Goal: Task Accomplishment & Management: Manage account settings

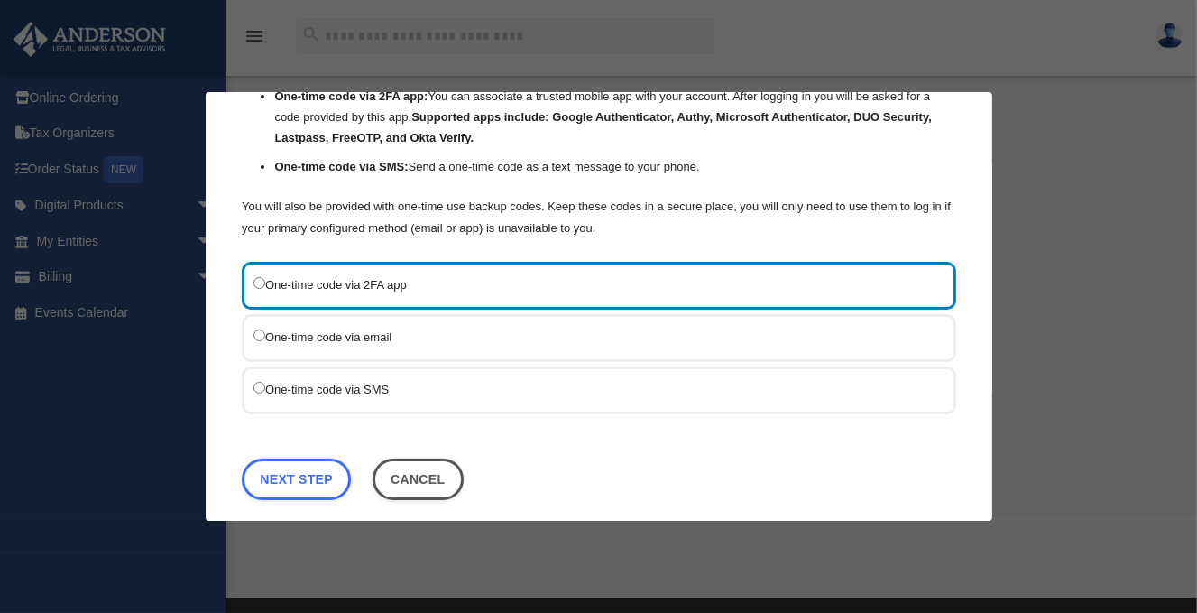
scroll to position [169, 0]
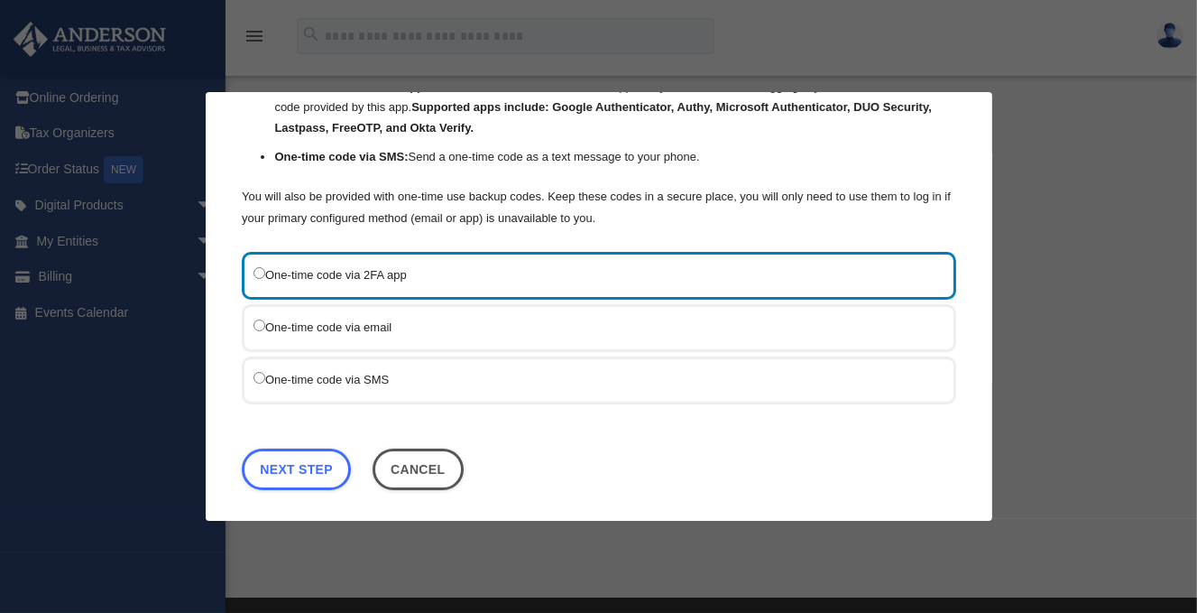
click at [310, 385] on div "One-time code via SMS" at bounding box center [599, 379] width 715 height 48
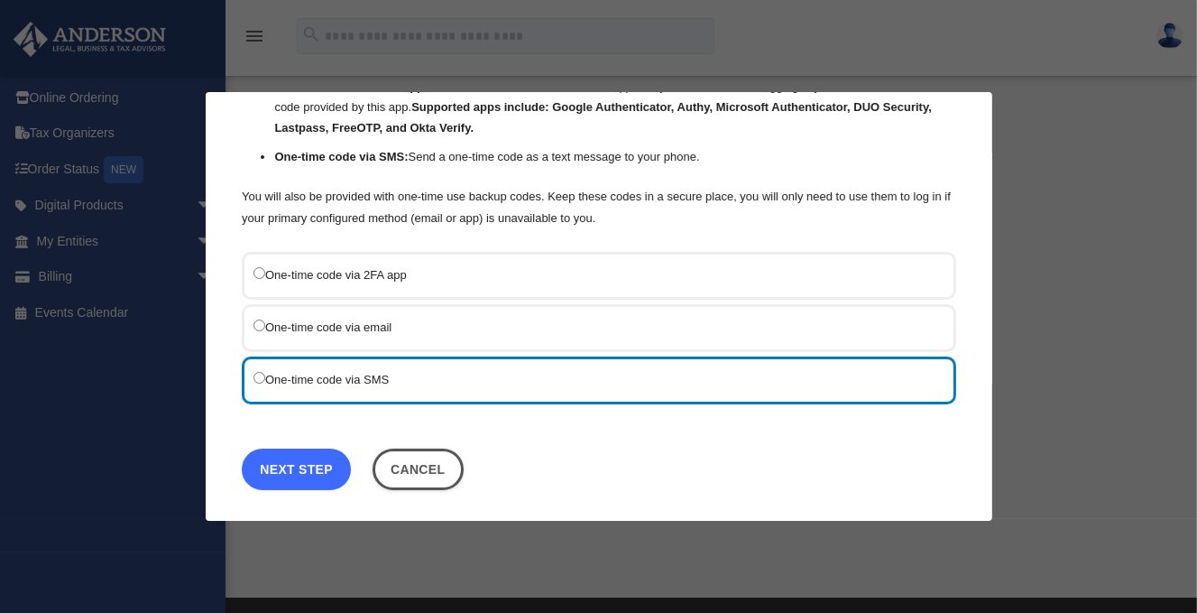
click at [297, 450] on link "Next Step" at bounding box center [296, 468] width 109 height 42
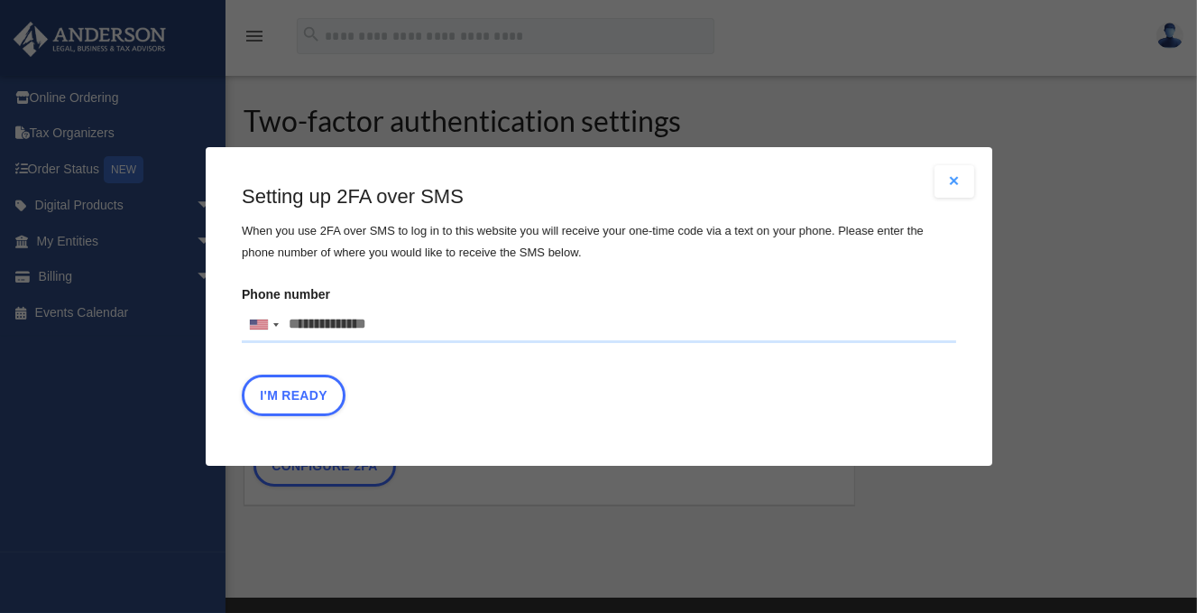
click at [415, 320] on input "Phone number United States +1 United Kingdom +44 Afghanistan (‫افغانستان‬‎) +93…" at bounding box center [599, 325] width 715 height 36
type input "**********"
click at [283, 397] on button "I'm Ready" at bounding box center [294, 395] width 104 height 42
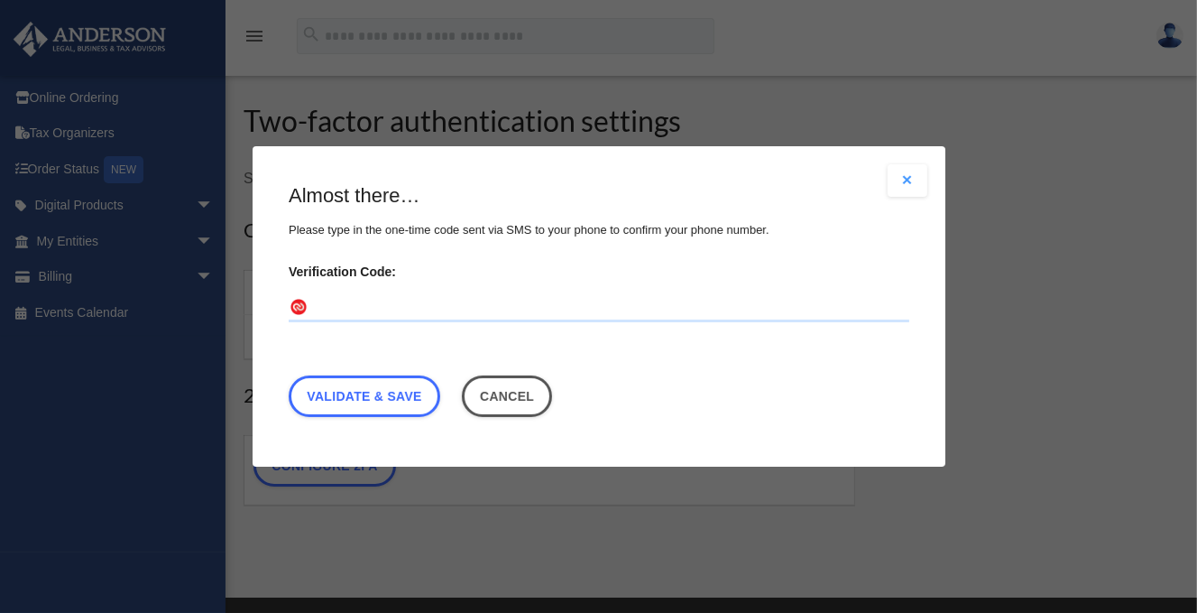
click at [444, 300] on input "Verification Code:" at bounding box center [599, 307] width 621 height 29
type input "******"
click at [389, 401] on link "Validate & Save" at bounding box center [365, 396] width 152 height 42
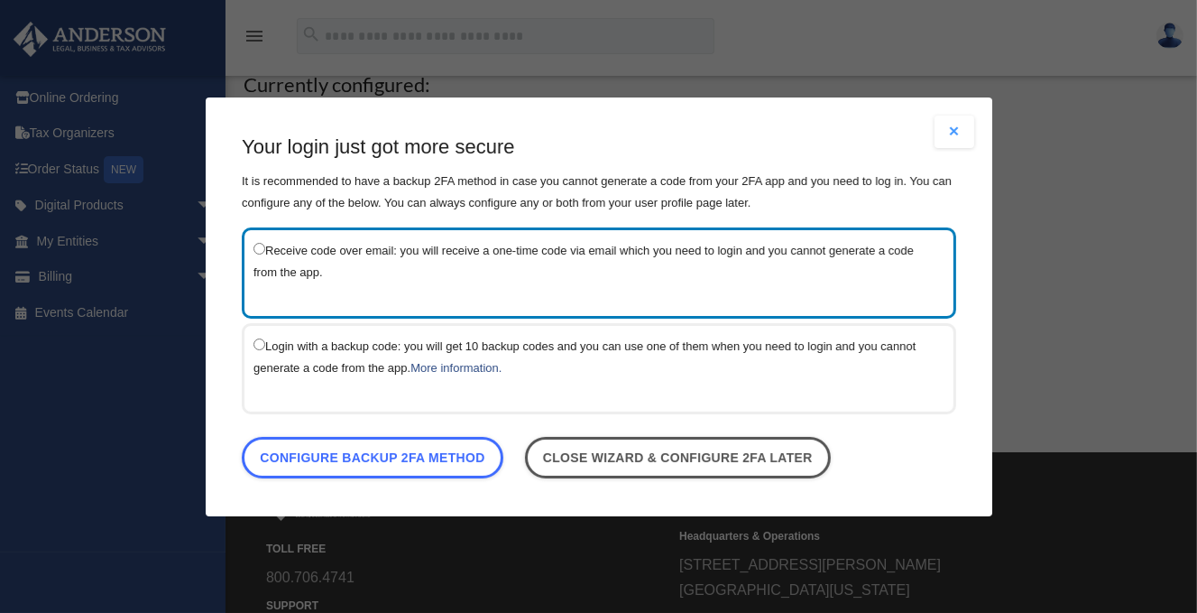
scroll to position [180, 0]
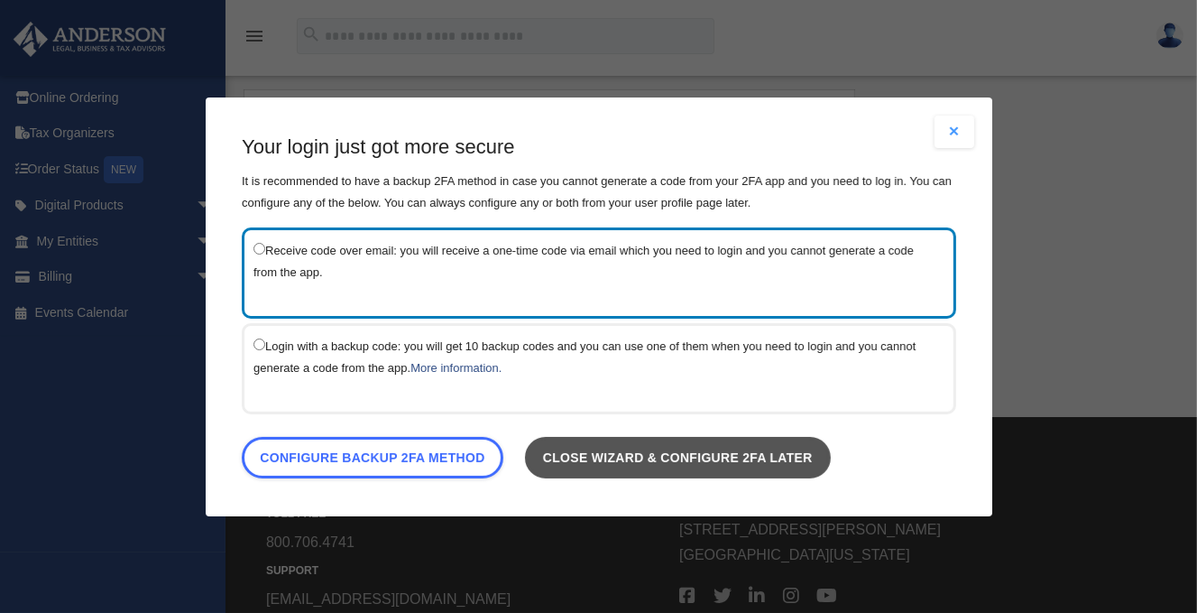
click at [725, 457] on link "Close wizard & configure 2FA later" at bounding box center [677, 457] width 306 height 42
click at [623, 447] on link "Close wizard & configure 2FA later" at bounding box center [677, 457] width 306 height 42
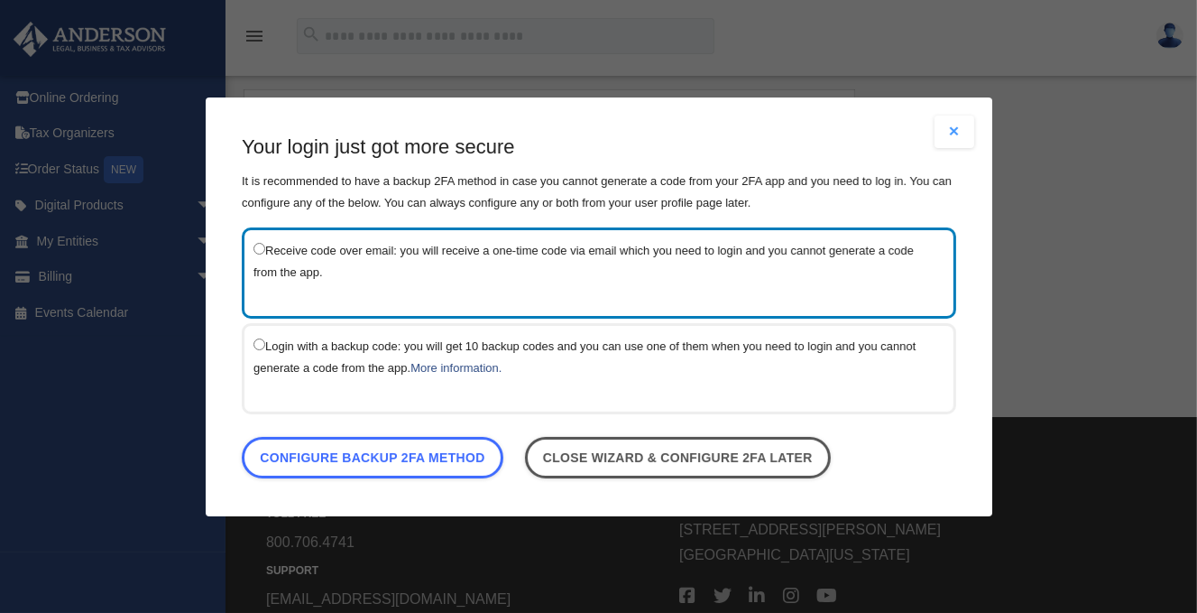
click at [951, 130] on button "Close modal" at bounding box center [955, 131] width 40 height 32
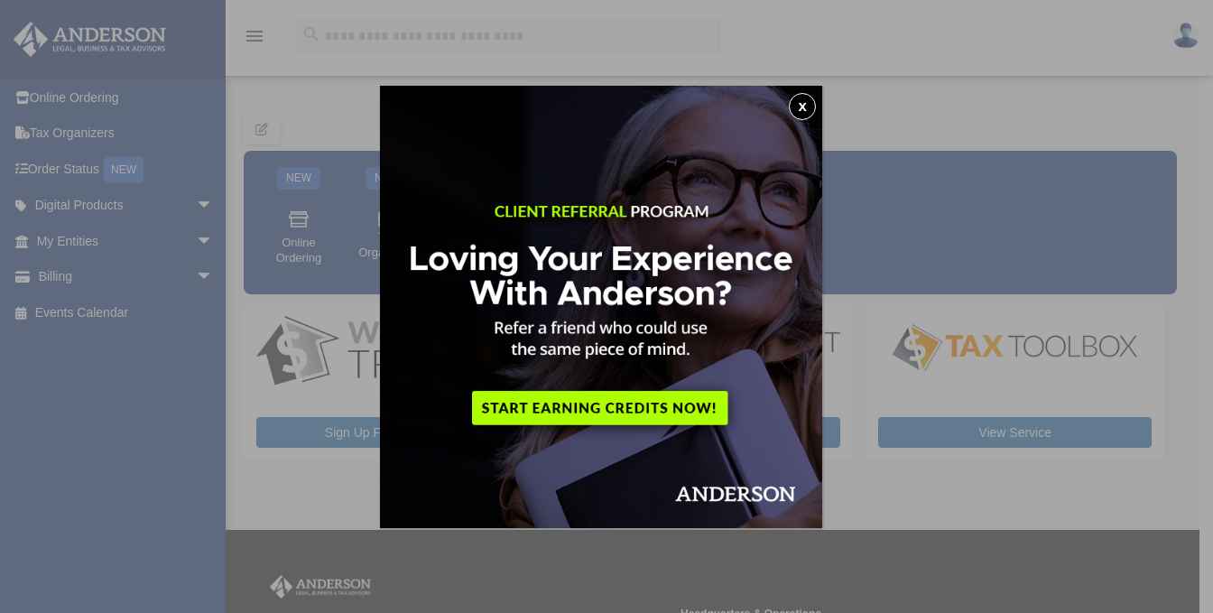
click at [809, 106] on button "x" at bounding box center [802, 106] width 27 height 27
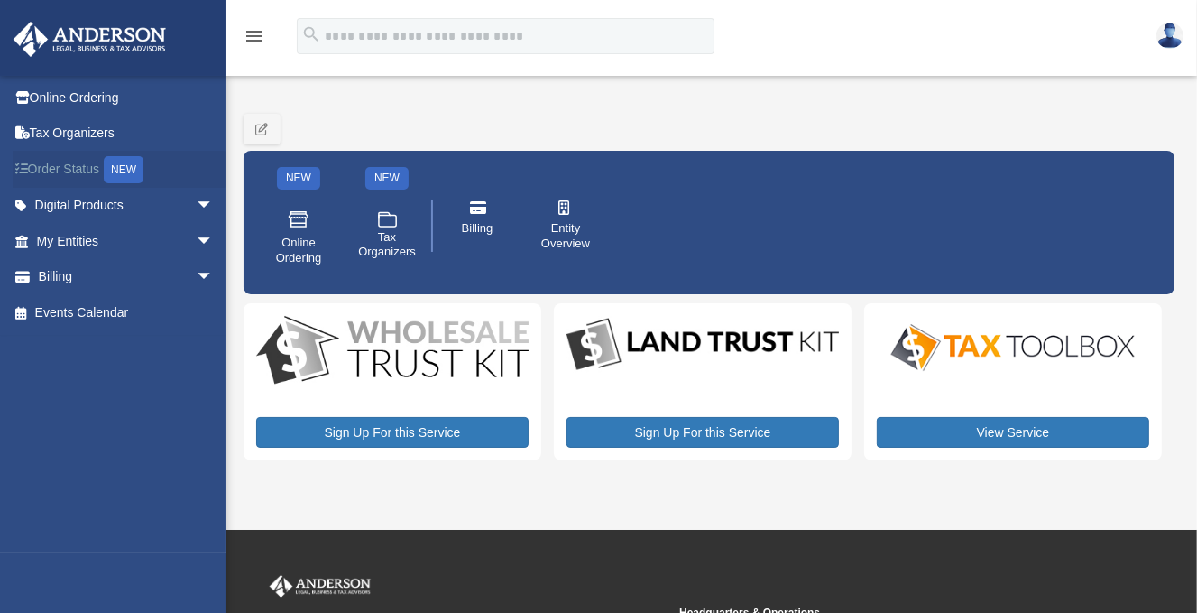
click at [60, 170] on link "Order Status NEW" at bounding box center [127, 169] width 228 height 37
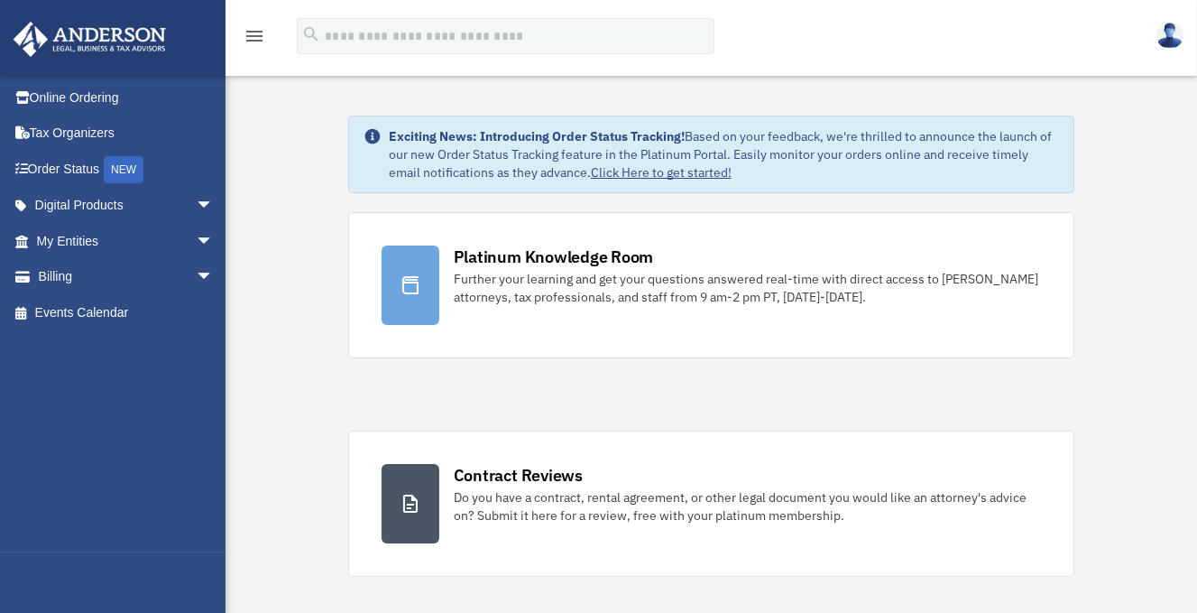
click at [250, 42] on icon "menu" at bounding box center [255, 36] width 22 height 22
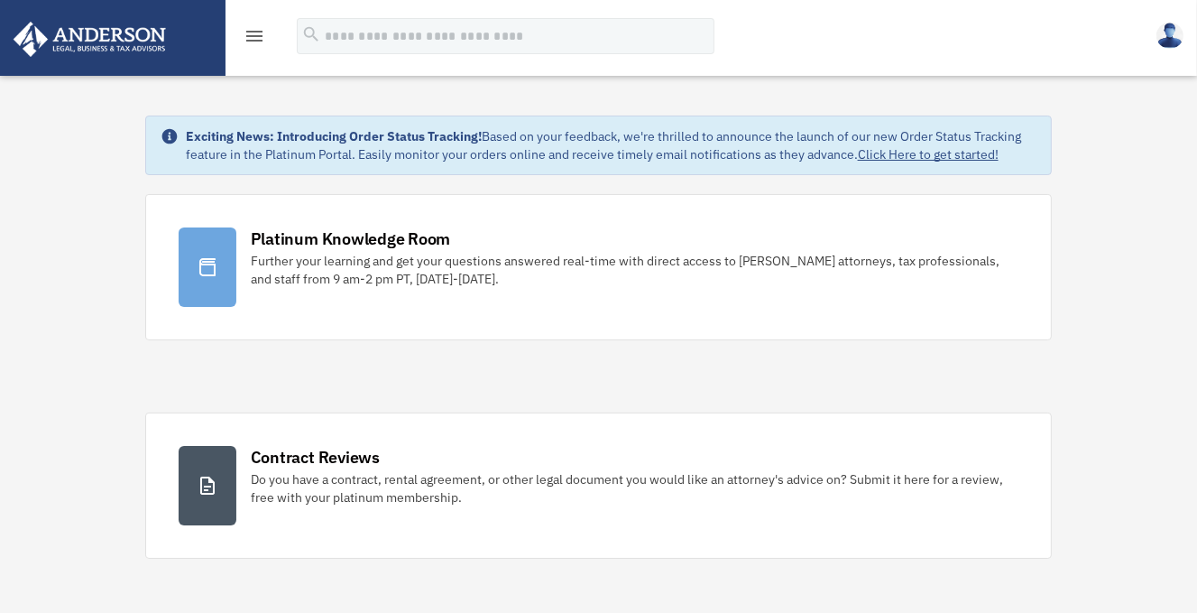
click at [1162, 31] on img at bounding box center [1170, 36] width 27 height 26
click at [1045, 23] on div "menu search Site Menu add sharlanj@yahoo.com Reset Password Logout" at bounding box center [599, 44] width 1170 height 61
click at [121, 37] on img at bounding box center [89, 39] width 163 height 35
click at [253, 30] on icon "menu" at bounding box center [255, 36] width 22 height 22
click at [262, 31] on icon "menu" at bounding box center [255, 36] width 22 height 22
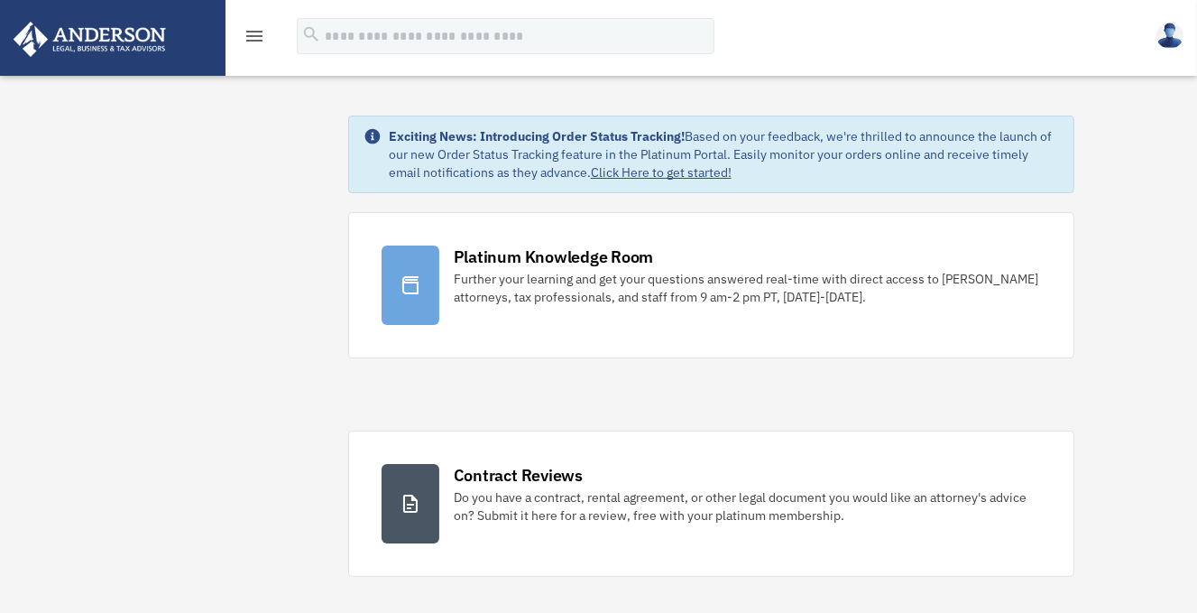
click at [249, 32] on icon "menu" at bounding box center [255, 36] width 22 height 22
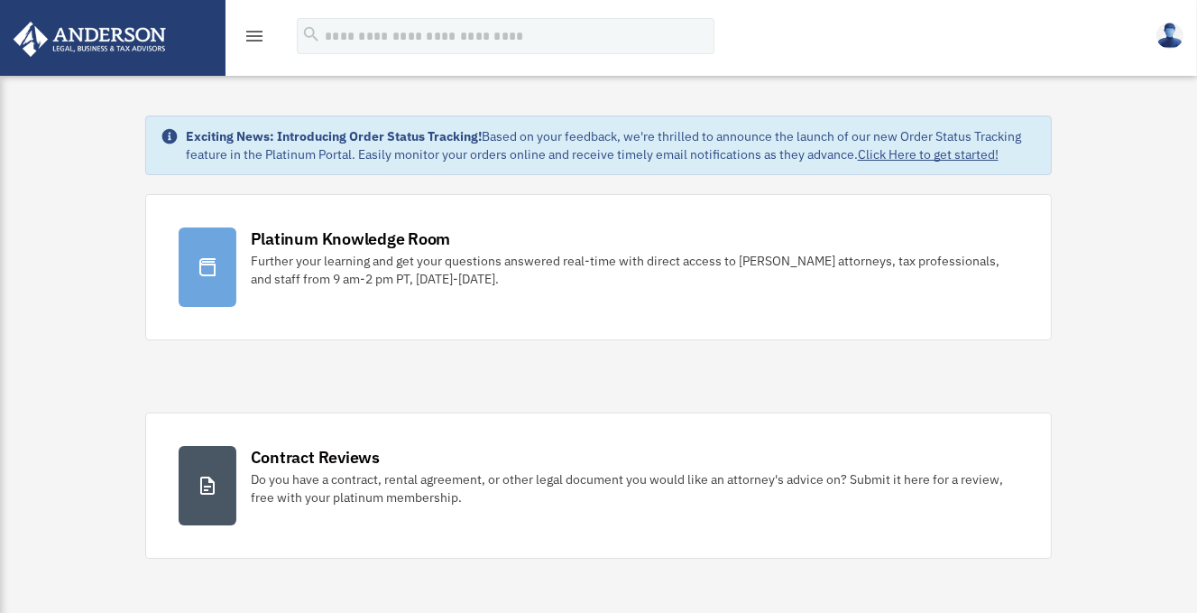
click at [249, 32] on icon "menu" at bounding box center [255, 36] width 22 height 22
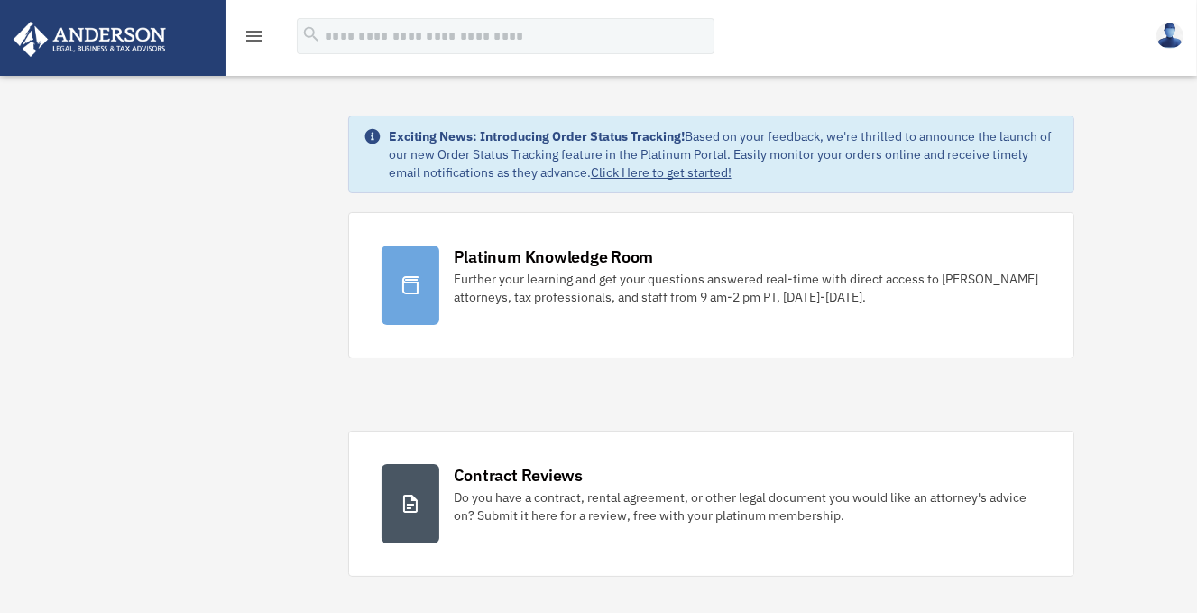
click at [162, 40] on img at bounding box center [89, 39] width 163 height 35
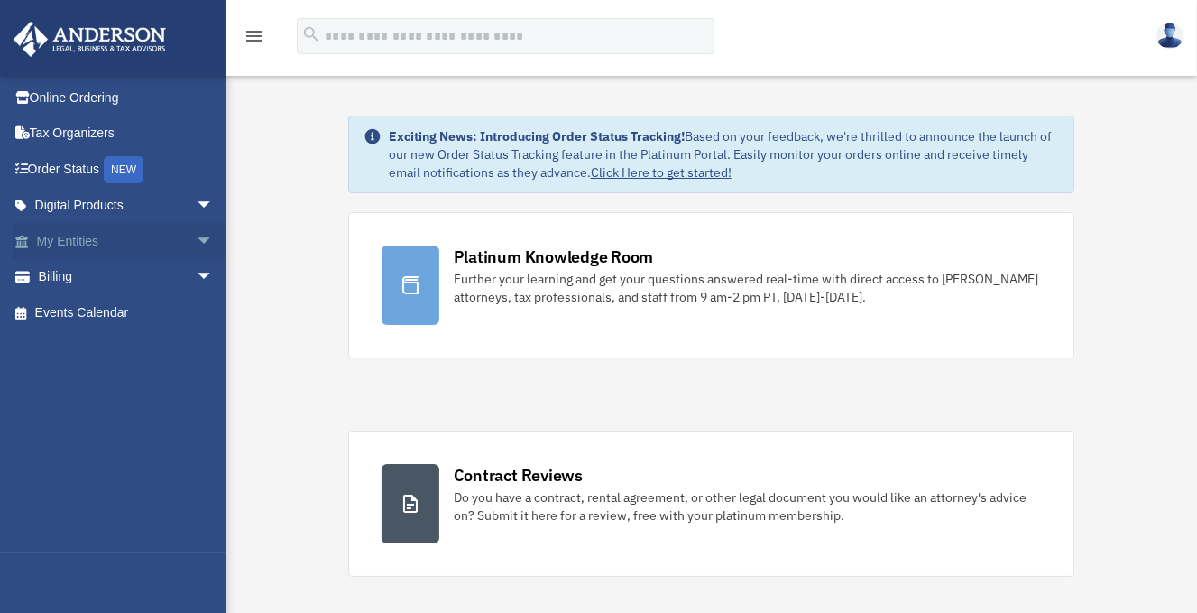
click at [126, 244] on link "My Entities arrow_drop_down" at bounding box center [127, 241] width 228 height 36
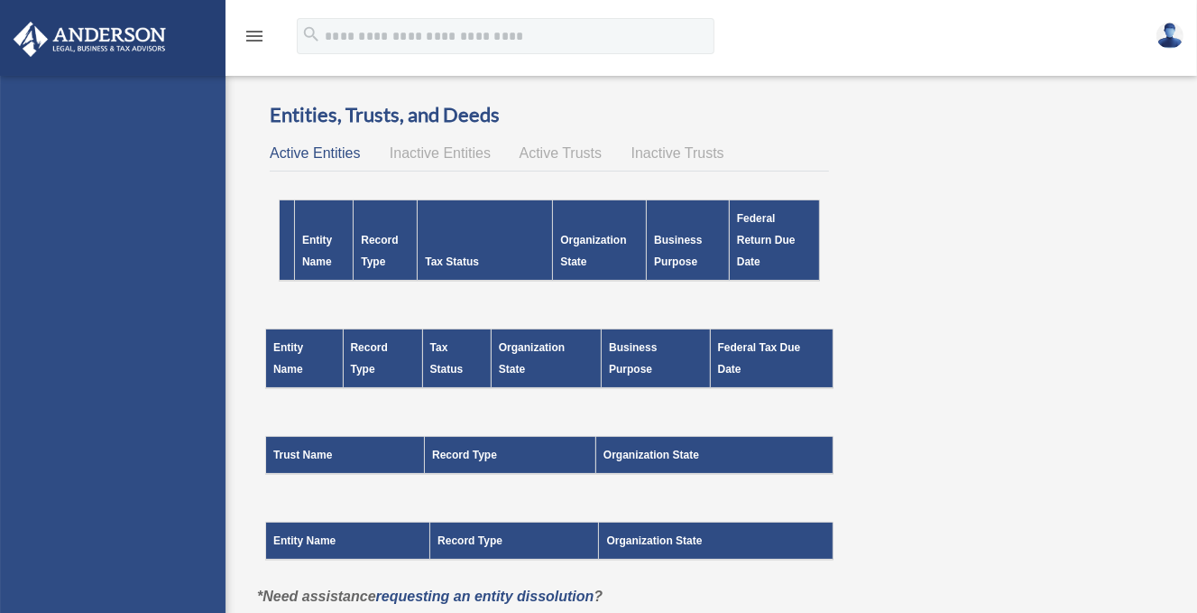
click at [191, 244] on div "[EMAIL_ADDRESS][DOMAIN_NAME] Sign Out [EMAIL_ADDRESS][DOMAIN_NAME] Online Order…" at bounding box center [113, 382] width 226 height 613
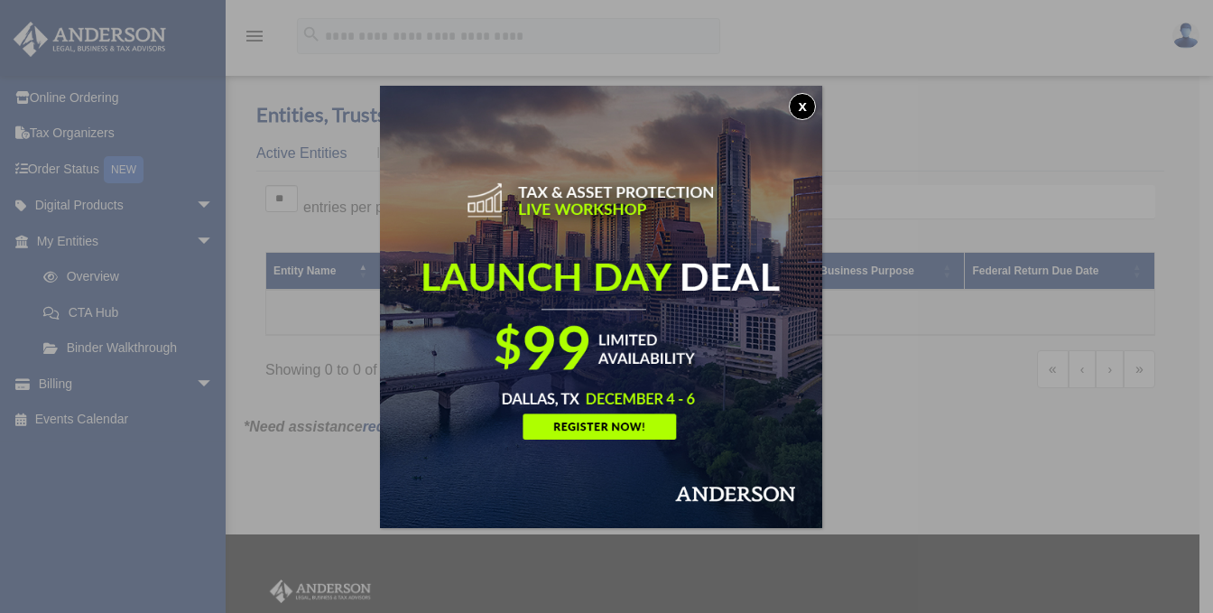
click at [805, 102] on button "x" at bounding box center [802, 106] width 27 height 27
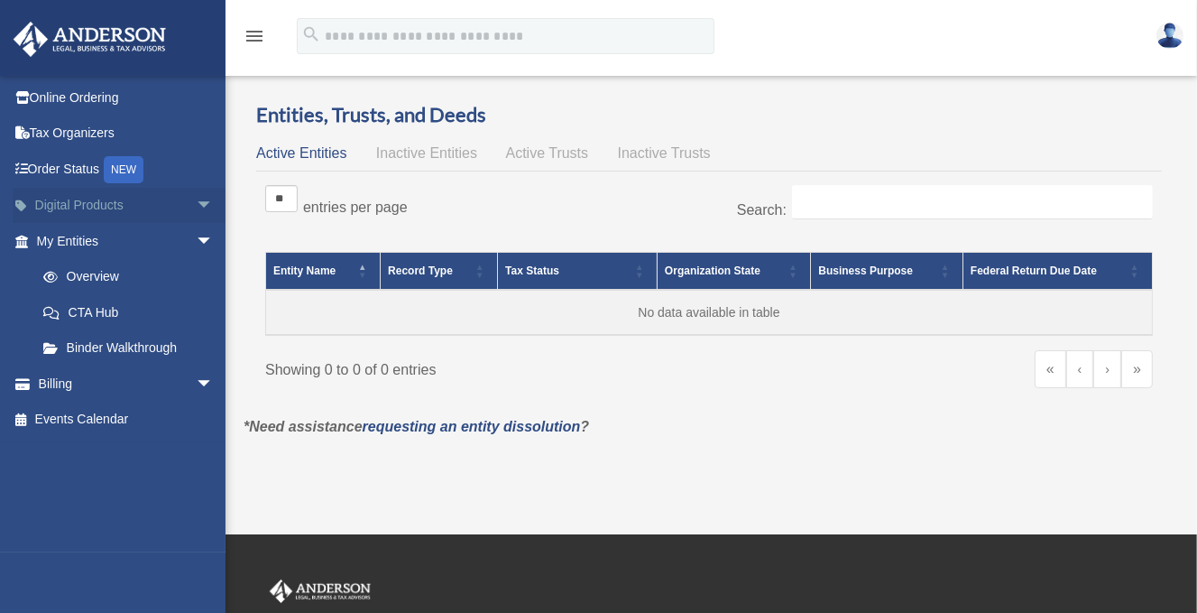
click at [196, 205] on span "arrow_drop_down" at bounding box center [214, 206] width 36 height 37
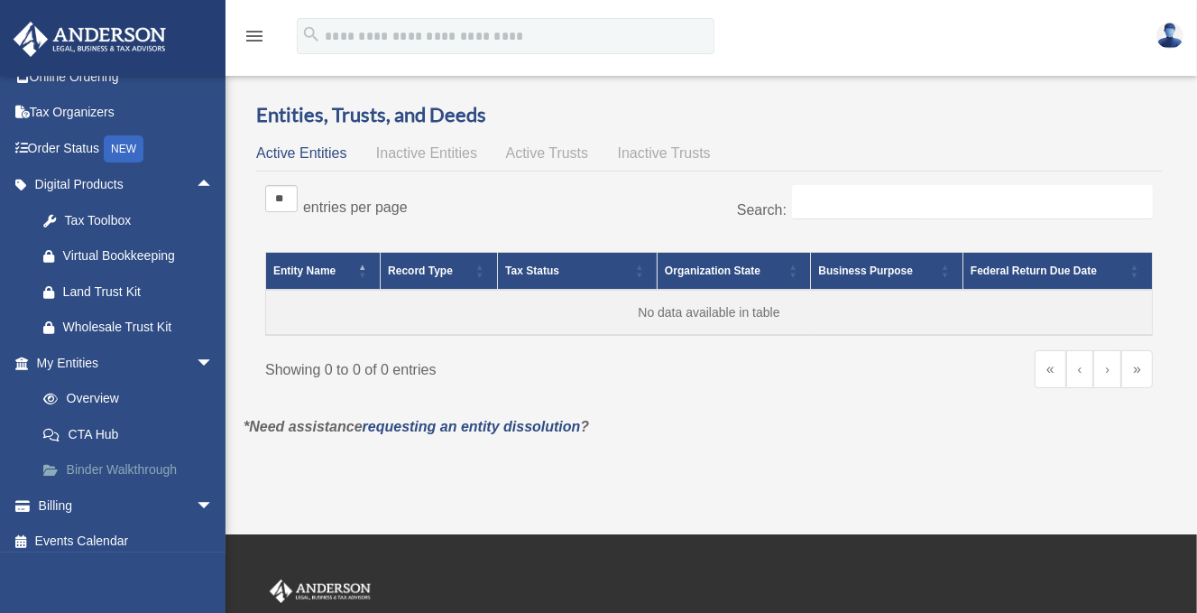
scroll to position [32, 0]
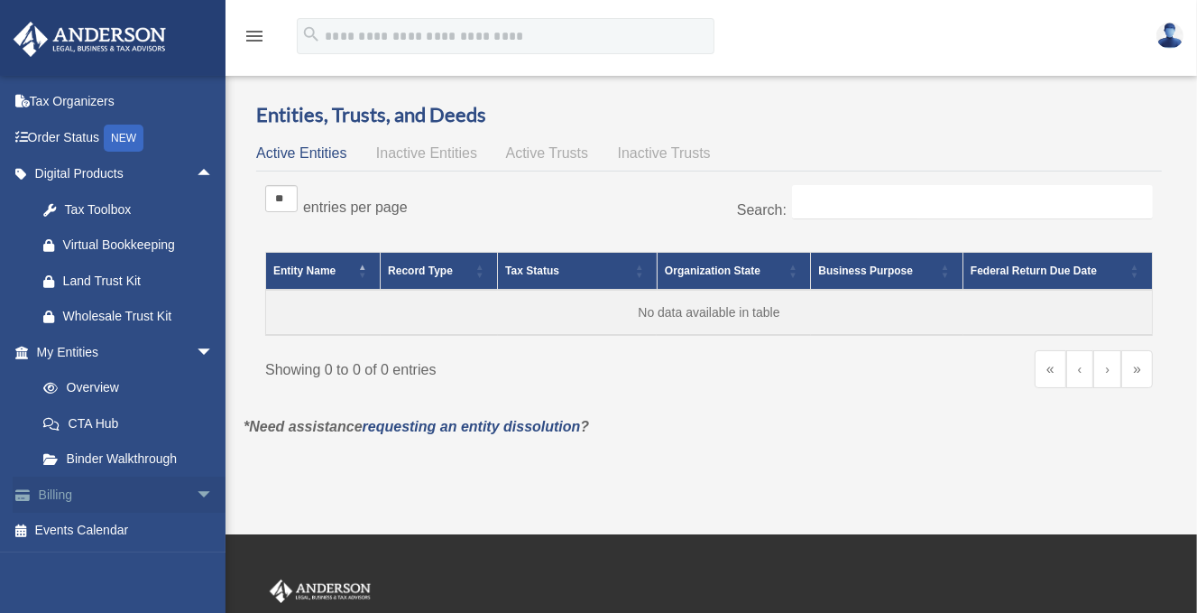
click at [199, 486] on span "arrow_drop_down" at bounding box center [214, 494] width 36 height 37
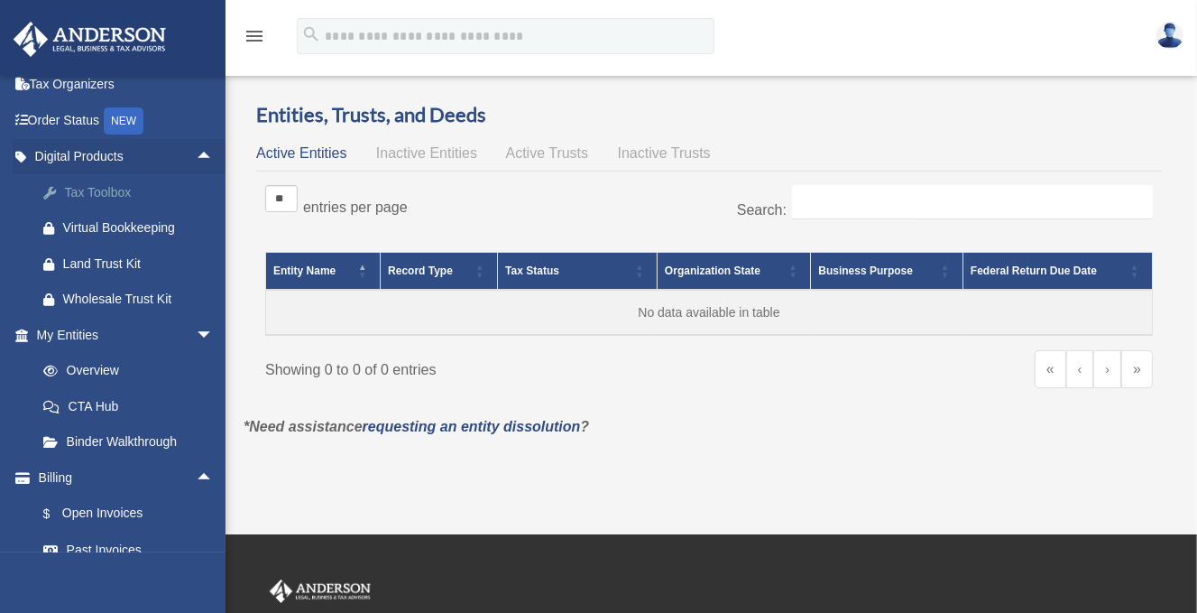
scroll to position [0, 0]
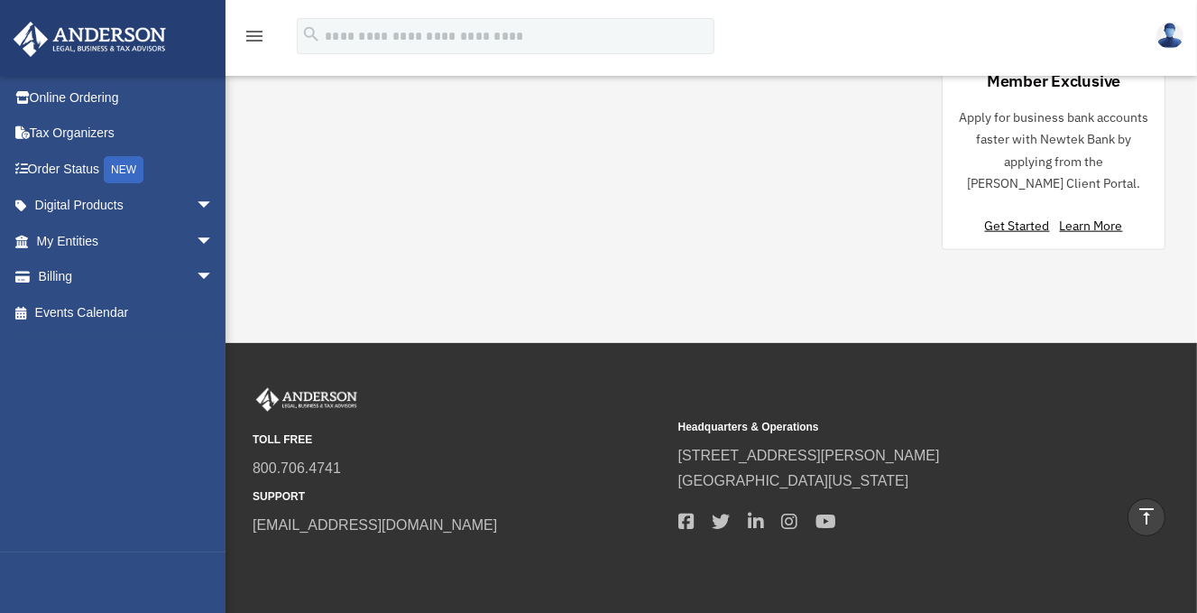
scroll to position [1960, 0]
